Goal: Find specific fact: Find specific fact

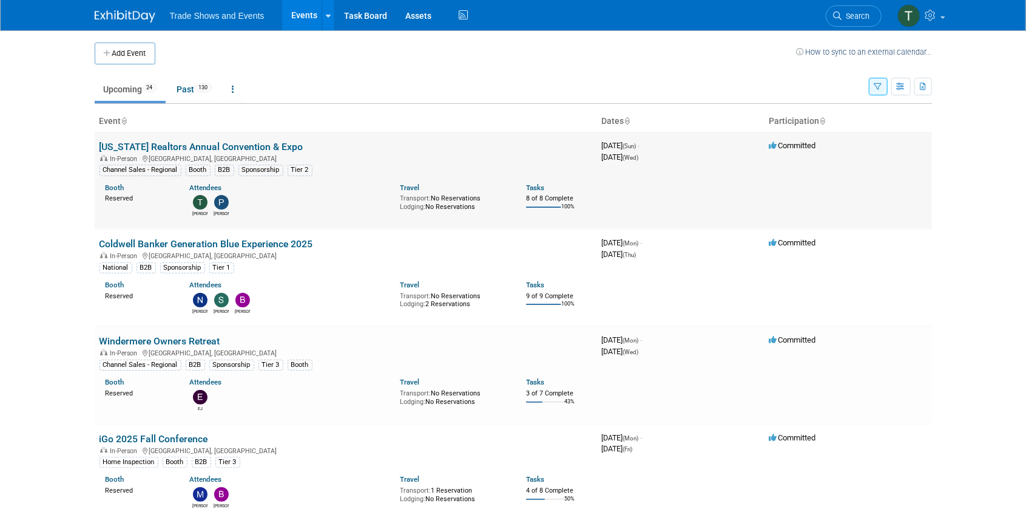
click at [199, 146] on link "[US_STATE] Realtors Annual Convention & Expo" at bounding box center [202, 147] width 204 height 12
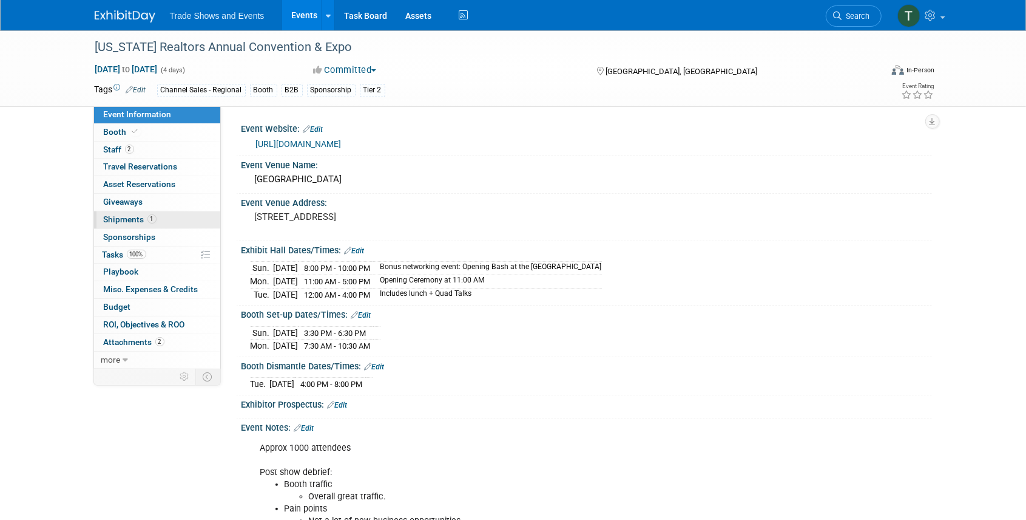
click at [134, 218] on span "Shipments 1" at bounding box center [130, 219] width 53 height 10
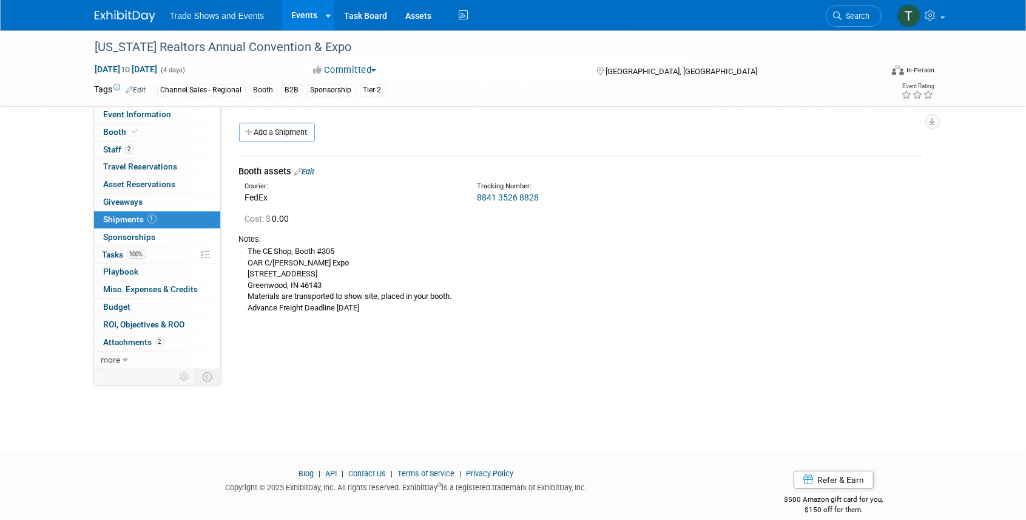
click at [509, 192] on link "8841 3526 8828" at bounding box center [508, 197] width 62 height 10
drag, startPoint x: 246, startPoint y: 273, endPoint x: 357, endPoint y: 287, distance: 111.3
click at [357, 287] on div "The CE Shop, Booth #305 OAR C/O [GEOGRAPHIC_DATA][STREET_ADDRESS][PERSON_NAME] …" at bounding box center [581, 279] width 684 height 69
copy div "[STREET_ADDRESS]"
click at [131, 113] on span "Event Information" at bounding box center [138, 114] width 68 height 10
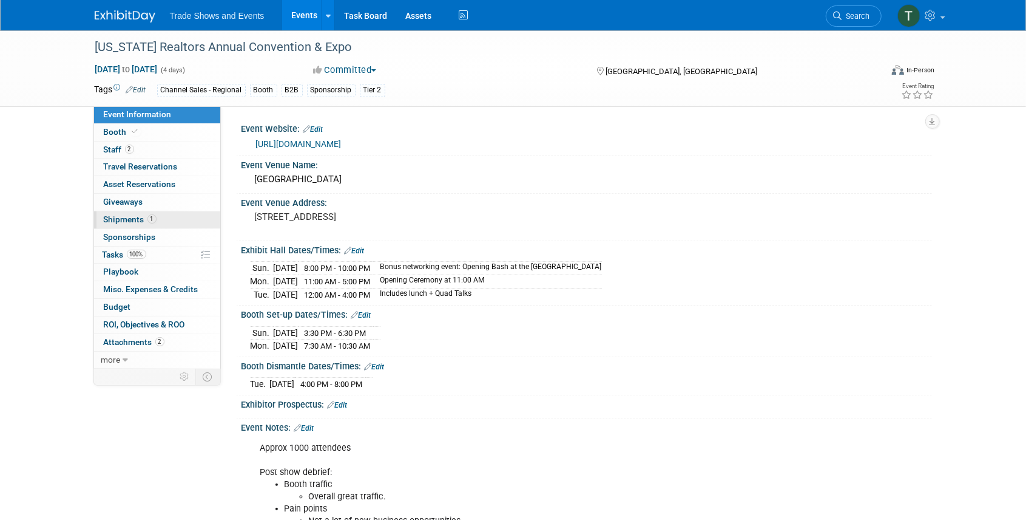
click at [131, 218] on span "Shipments 1" at bounding box center [130, 219] width 53 height 10
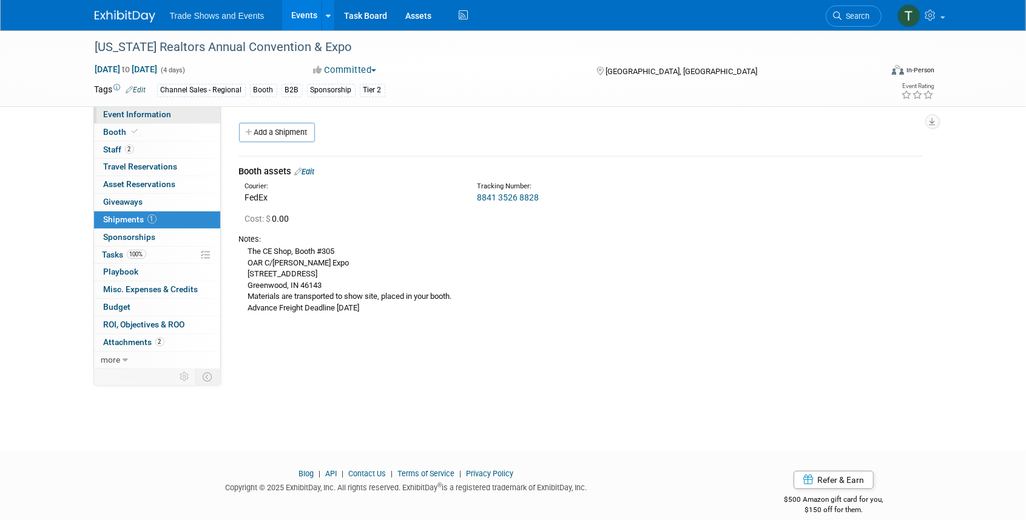
click at [124, 115] on span "Event Information" at bounding box center [138, 114] width 68 height 10
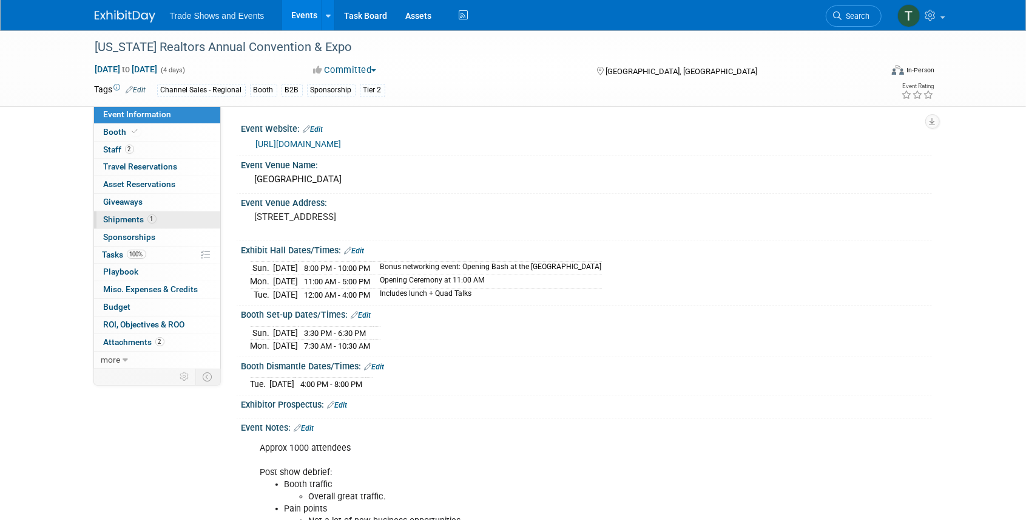
click at [130, 216] on span "Shipments 1" at bounding box center [130, 219] width 53 height 10
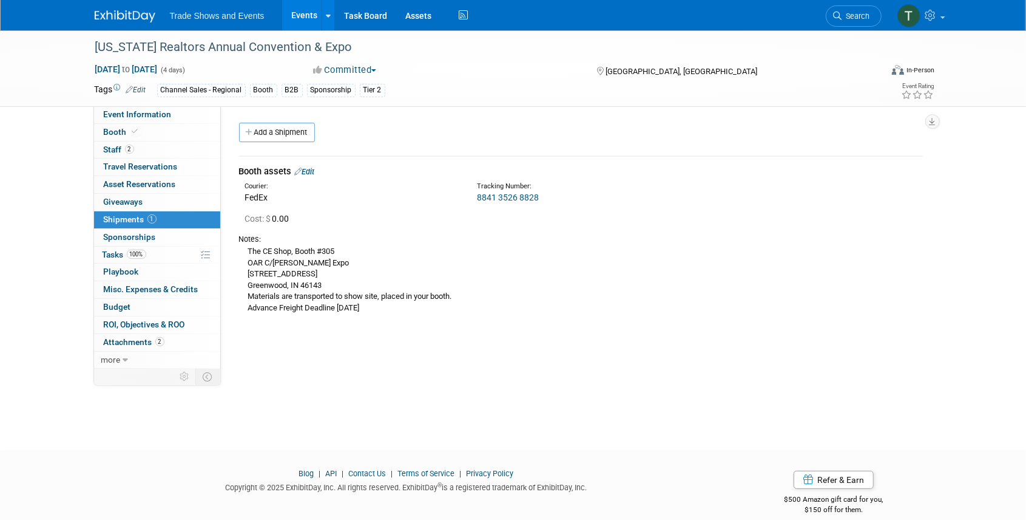
drag, startPoint x: 248, startPoint y: 276, endPoint x: 341, endPoint y: 274, distance: 93.5
click at [341, 274] on div "The CE Shop, Booth #305 OAR C/O [GEOGRAPHIC_DATA][STREET_ADDRESS][PERSON_NAME] …" at bounding box center [581, 279] width 684 height 69
copy div "[STREET_ADDRESS]"
click at [146, 114] on span "Event Information" at bounding box center [138, 114] width 68 height 10
